Goal: Information Seeking & Learning: Learn about a topic

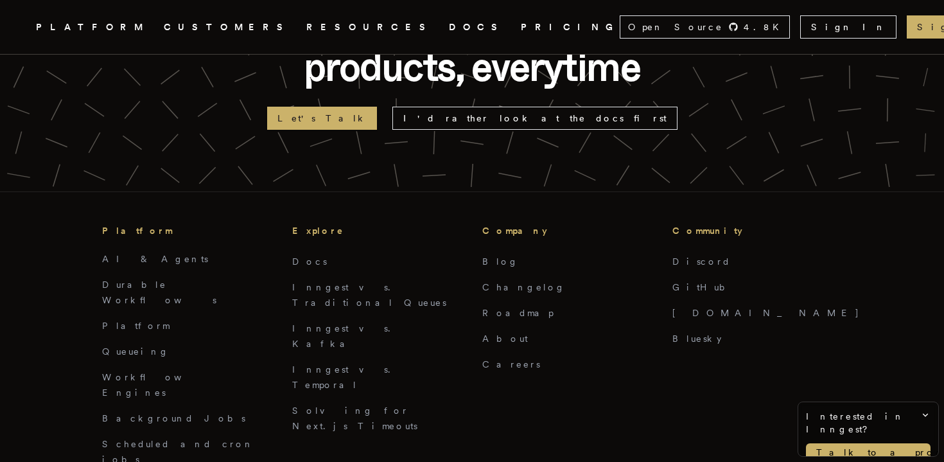
scroll to position [3236, 0]
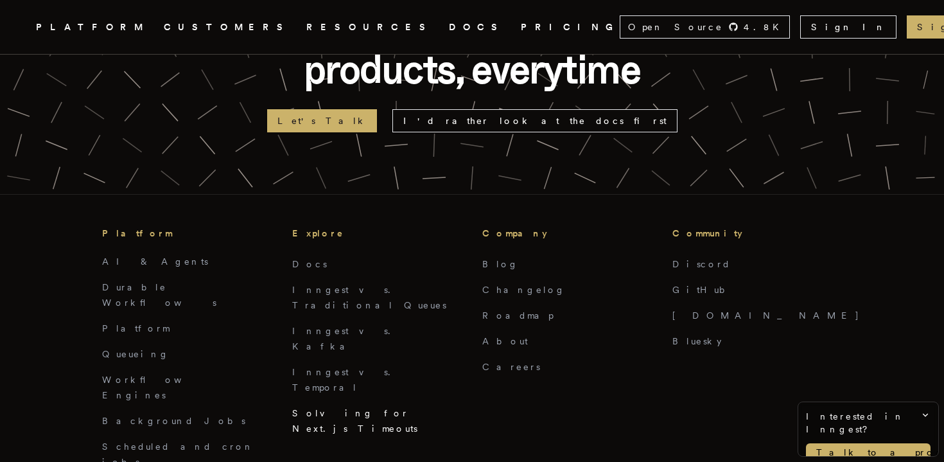
click at [346, 408] on link "Solving for Next.js Timeouts" at bounding box center [354, 421] width 125 height 26
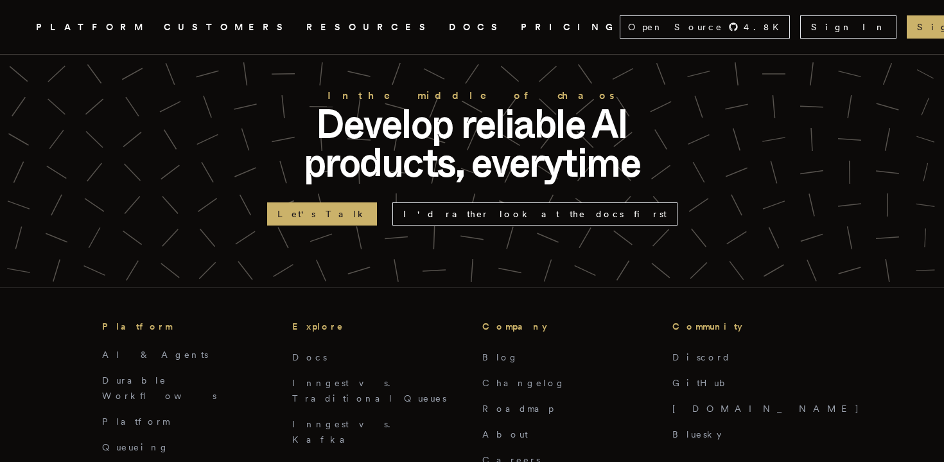
scroll to position [3783, 0]
